Goal: Information Seeking & Learning: Find specific page/section

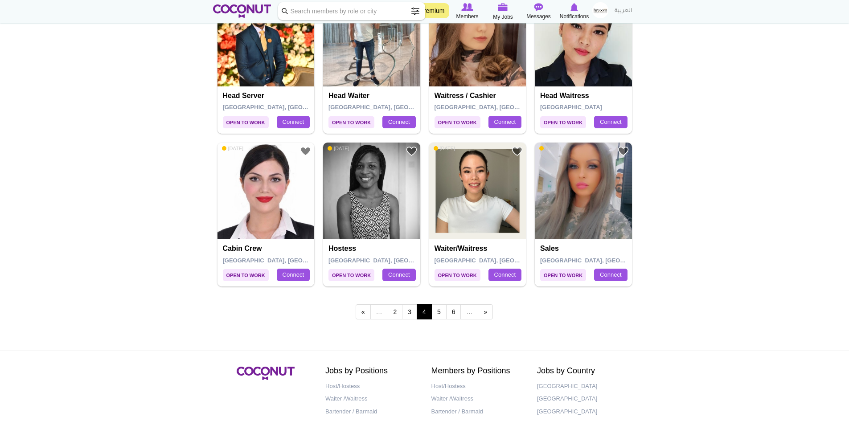
scroll to position [1516, 0]
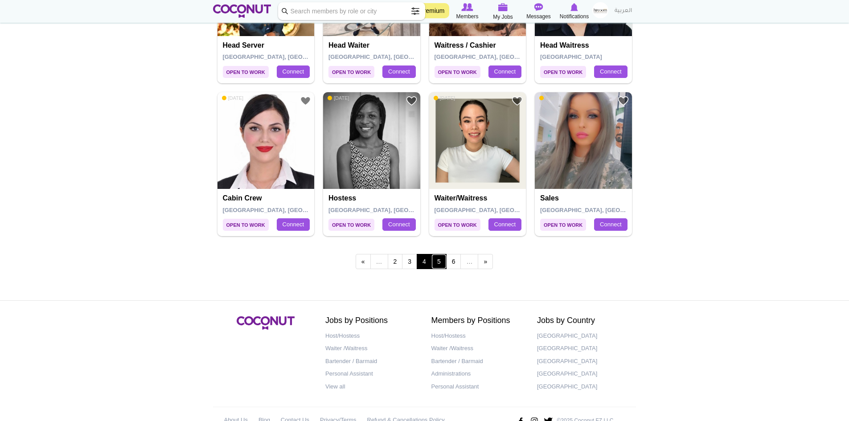
click at [436, 266] on link "5" at bounding box center [439, 261] width 15 height 15
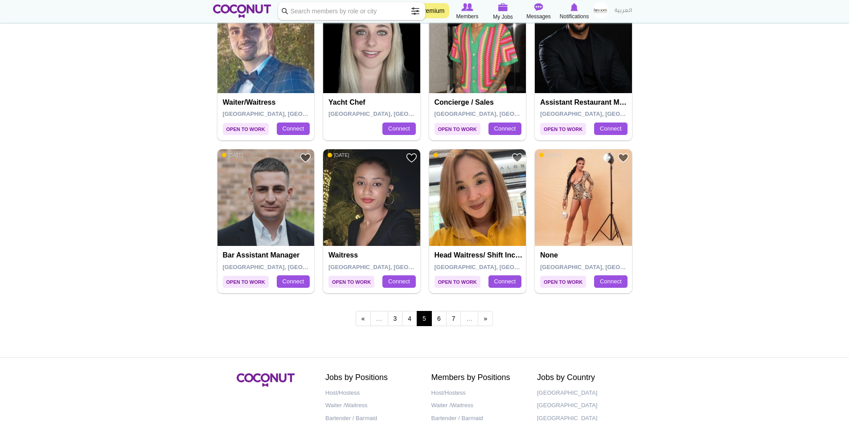
scroll to position [1516, 0]
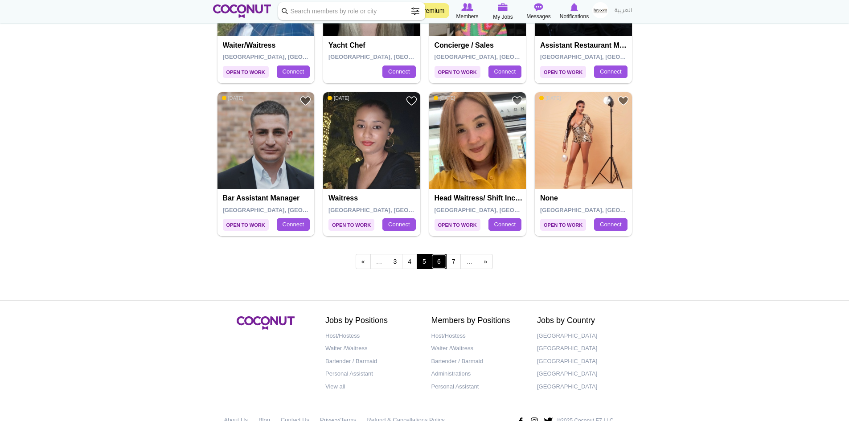
click at [440, 261] on link "6" at bounding box center [439, 261] width 15 height 15
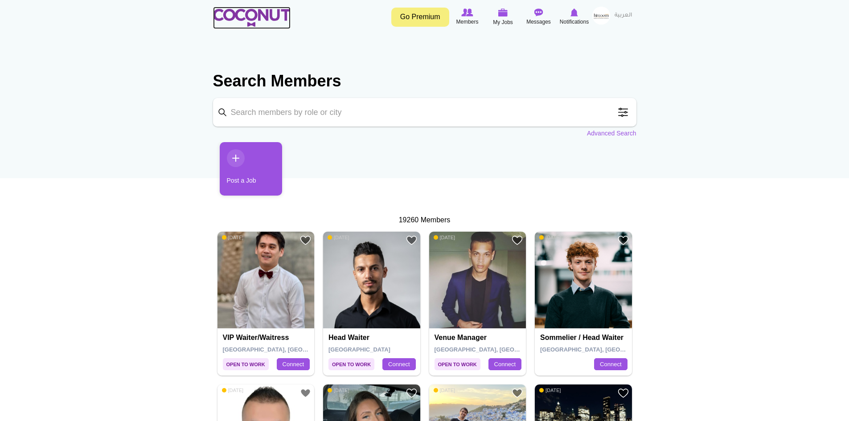
click at [254, 20] on img at bounding box center [252, 18] width 78 height 18
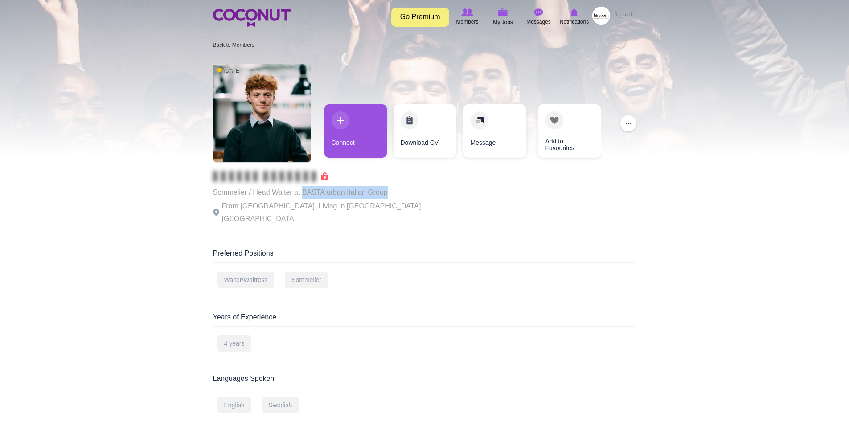
drag, startPoint x: 303, startPoint y: 192, endPoint x: 387, endPoint y: 189, distance: 84.3
click at [387, 189] on p "Sommelier / Head Waiter at BASTA urban Italian Group" at bounding box center [335, 192] width 245 height 12
copy p "BASTA urban Italian Group"
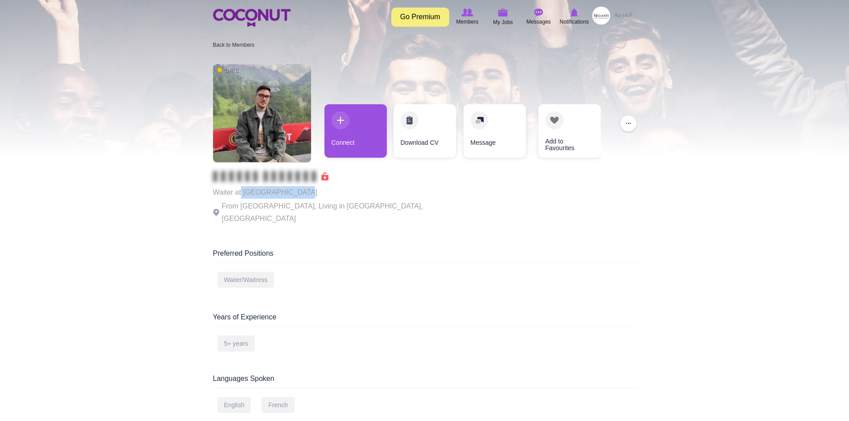
drag, startPoint x: 300, startPoint y: 190, endPoint x: 242, endPoint y: 188, distance: 58.0
click at [242, 188] on p "Waiter at [GEOGRAPHIC_DATA]" at bounding box center [335, 192] width 245 height 12
copy p "Sass cafe [GEOGRAPHIC_DATA]"
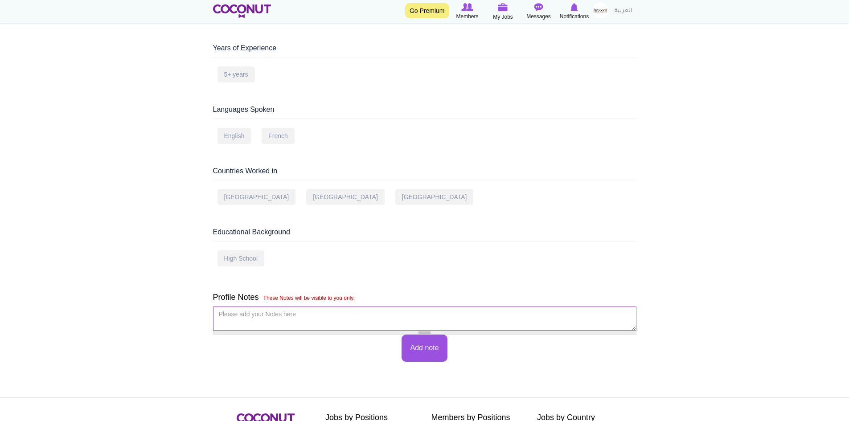
scroll to position [379, 0]
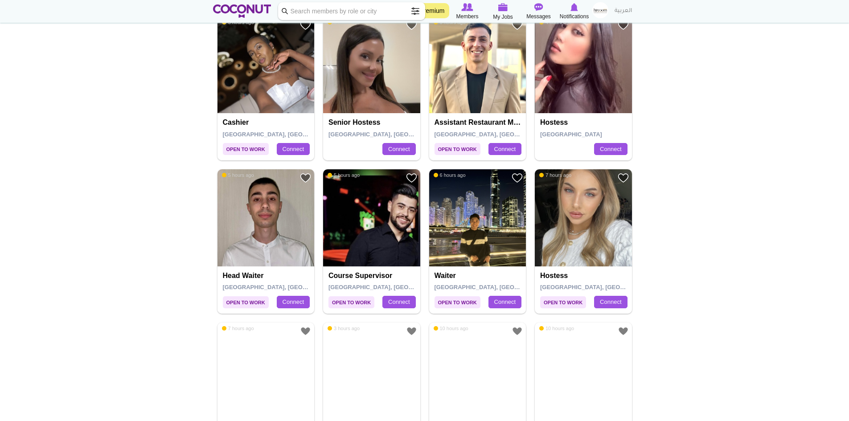
scroll to position [847, 0]
